Goal: Browse casually

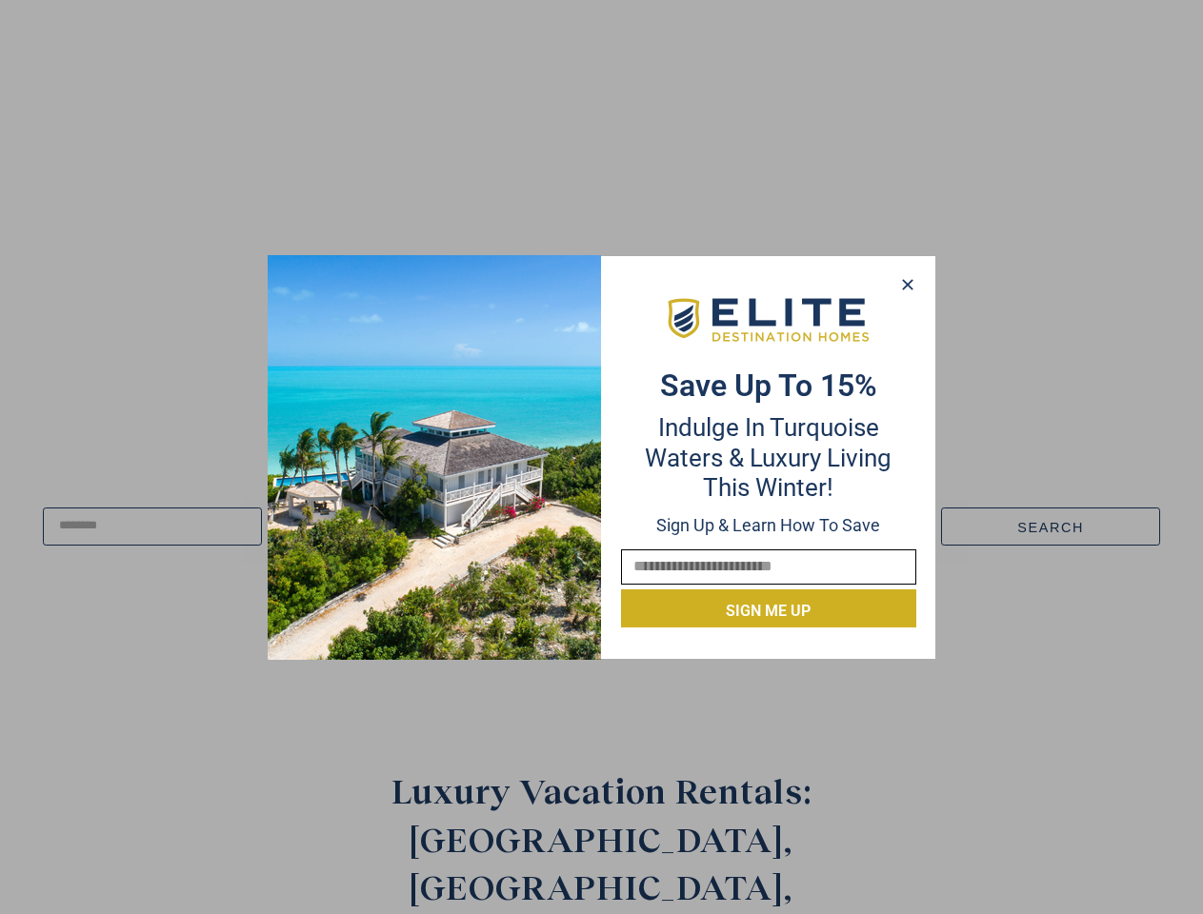
click at [602, 457] on div "Save up to 15% Indulge in Turquoise Waters & Luxury Living this winter! Sign up…" at bounding box center [768, 457] width 333 height 341
click at [907, 285] on icon at bounding box center [907, 284] width 10 height 10
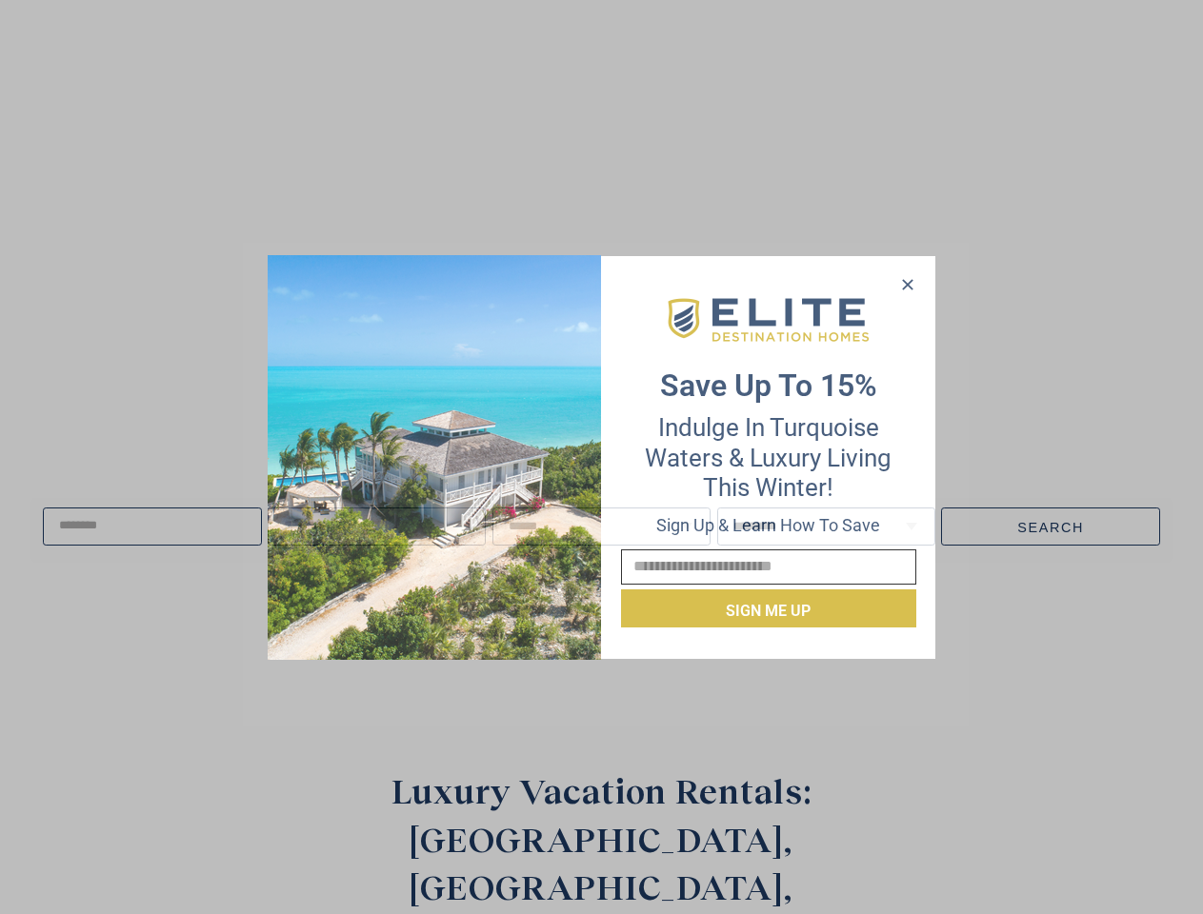
click at [908, 285] on icon at bounding box center [907, 284] width 10 height 10
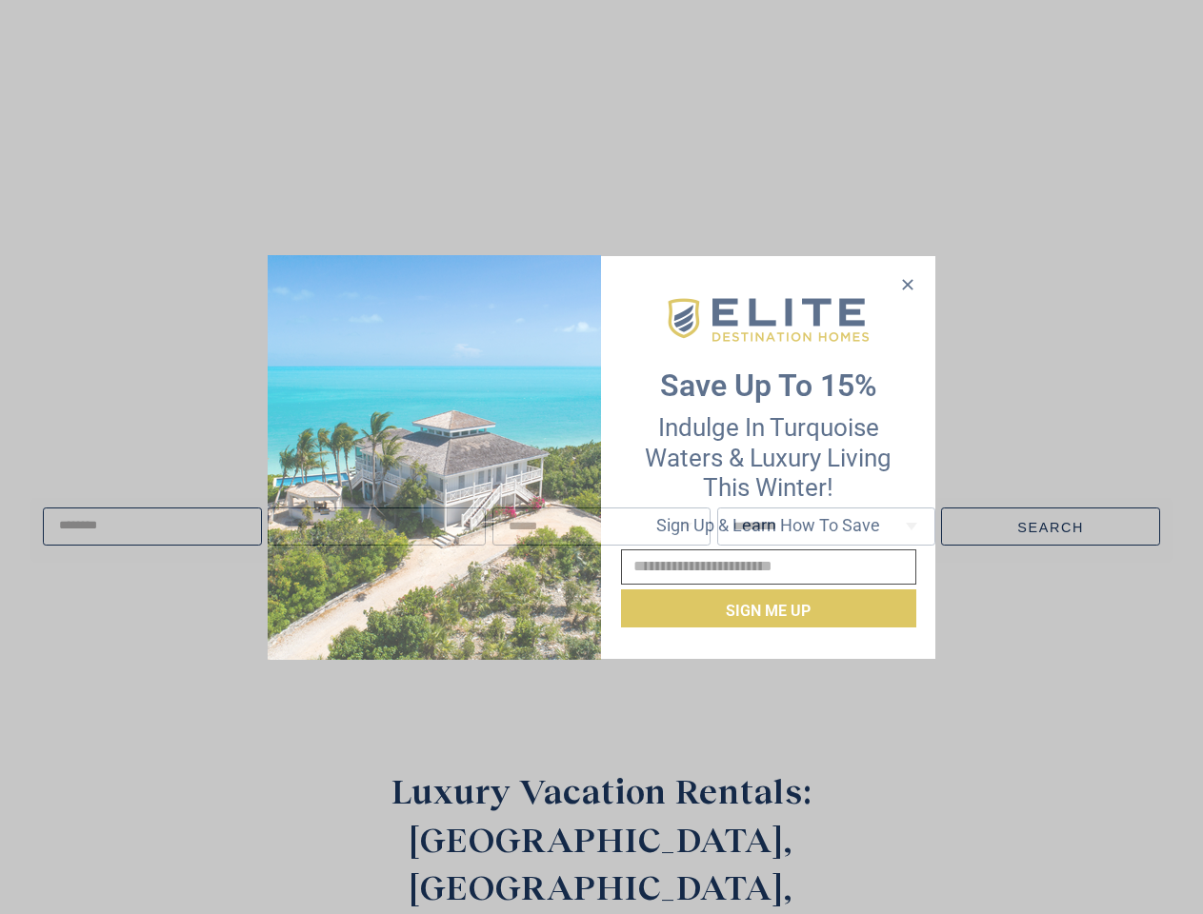
click at [907, 284] on icon at bounding box center [907, 284] width 10 height 10
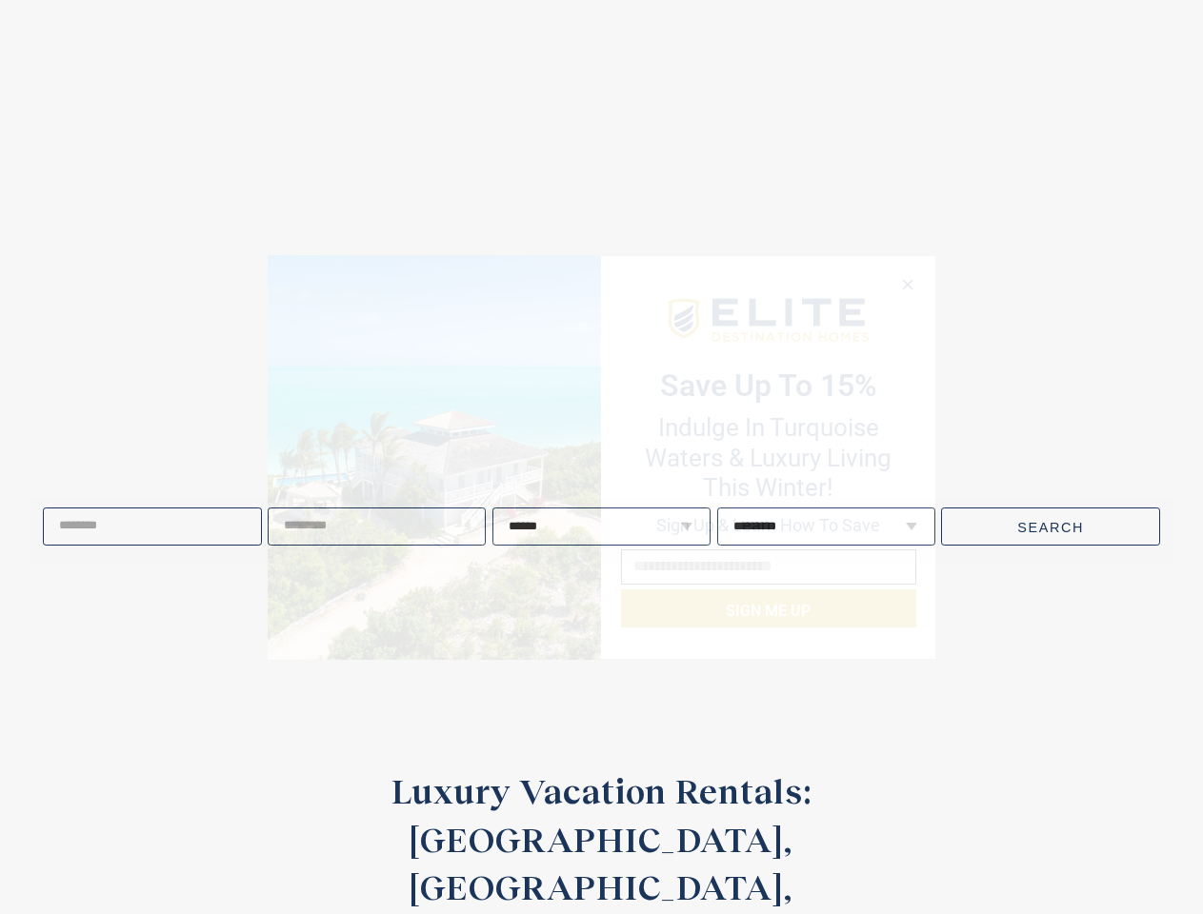
click at [434, 457] on img at bounding box center [434, 457] width 333 height 405
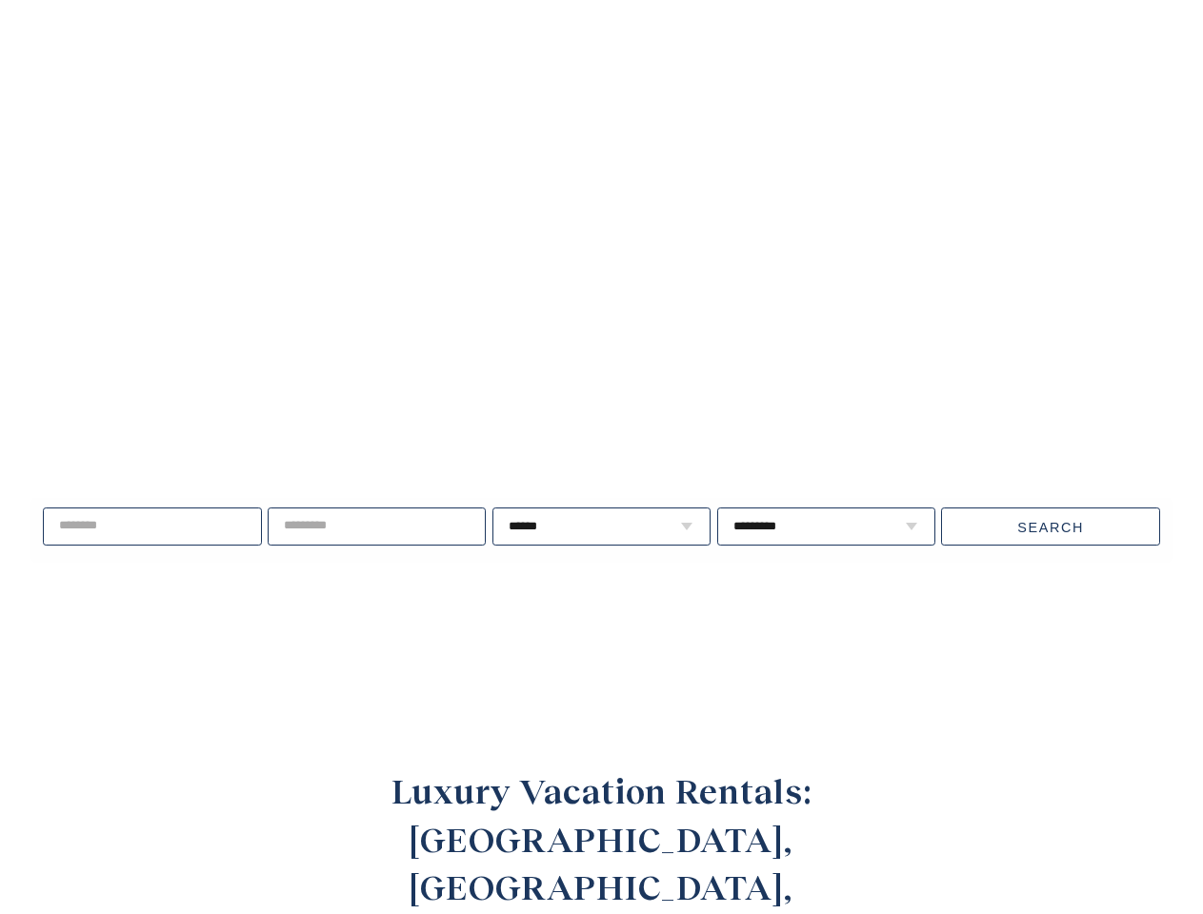
click at [769, 320] on video at bounding box center [602, 348] width 1393 height 696
click at [769, 610] on div "Live well, travel often. ****** * * * * * * * * * ** ** ** ** ** ** **" at bounding box center [601, 527] width 1203 height 245
